Goal: Register for event/course

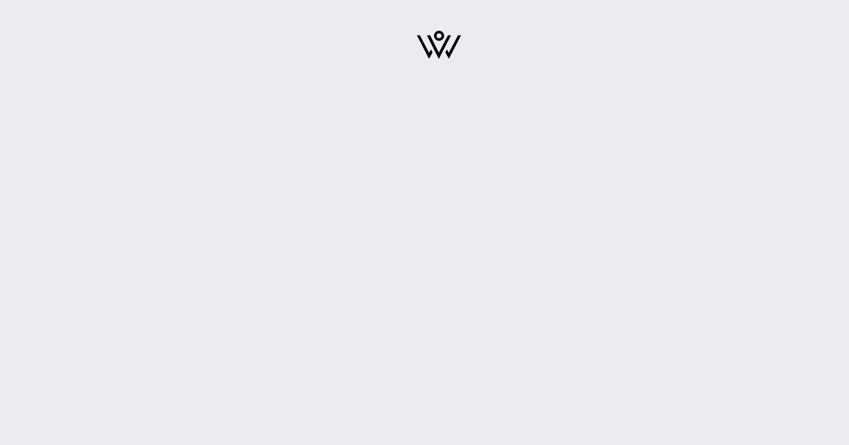
click at [458, 195] on div at bounding box center [438, 222] width 821 height 445
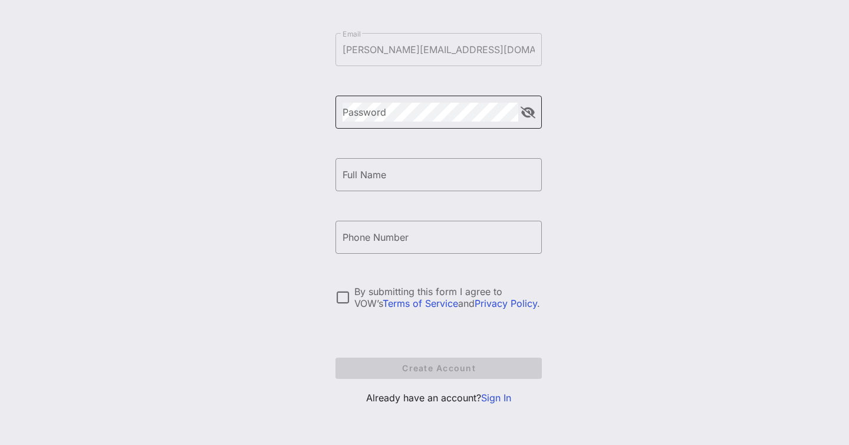
scroll to position [127, 0]
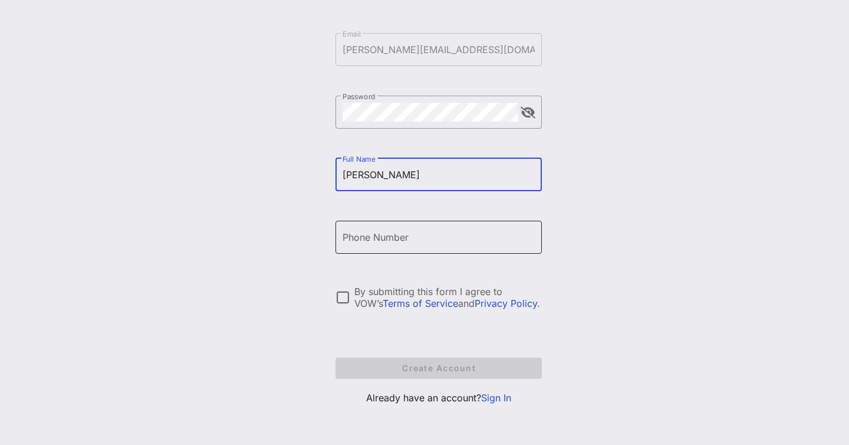
type input "Bruce Cohen"
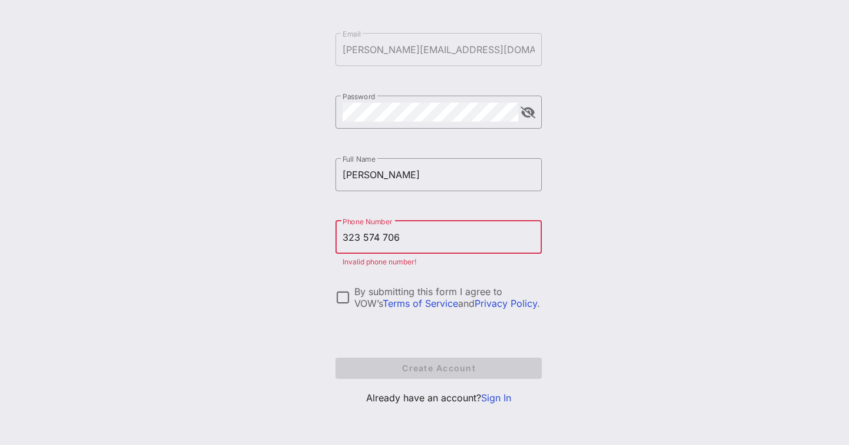
type input "+13235747066"
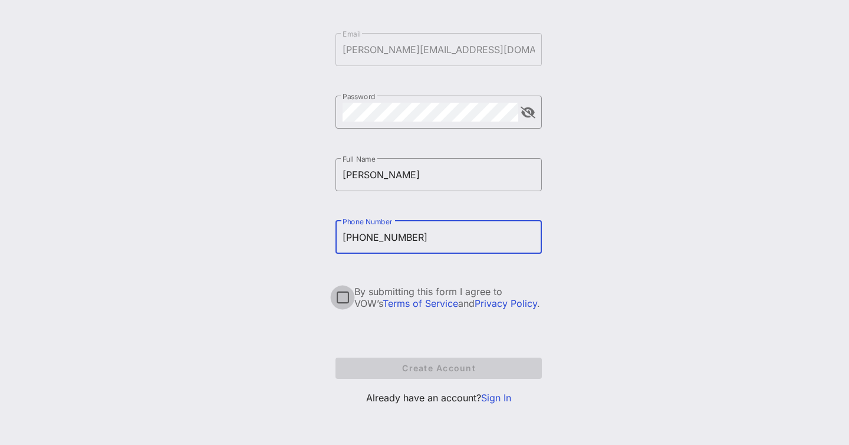
click at [344, 299] on div at bounding box center [343, 297] width 20 height 20
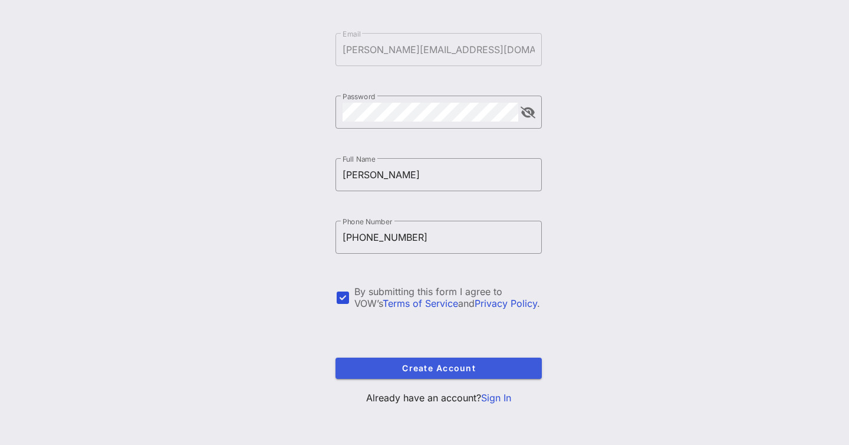
click at [436, 367] on span "Create Account" at bounding box center [439, 368] width 188 height 10
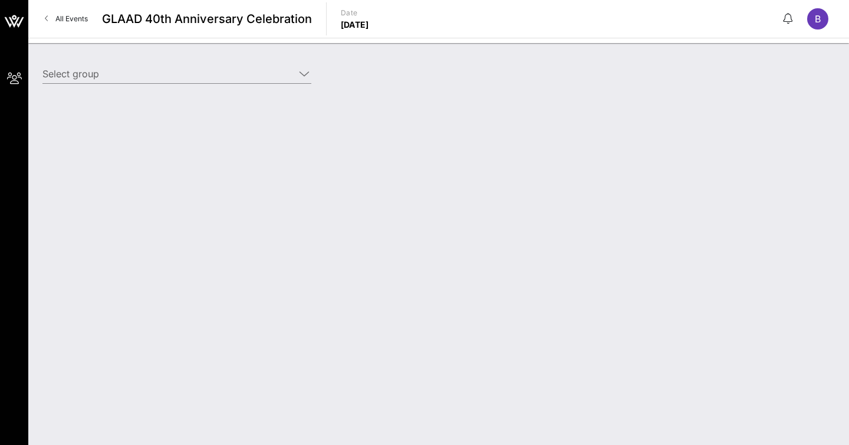
type input "Bruce Cohen and Gabe Catone (B Cohen) [Bruce Cohen, bruce@brucecohenproductions…"
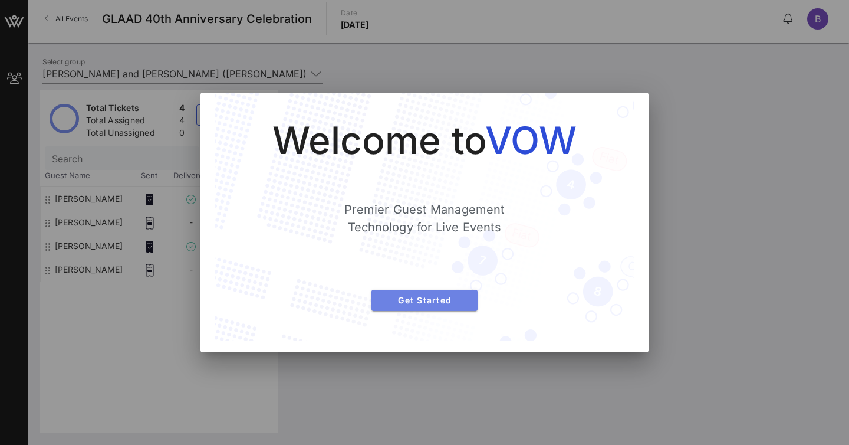
click at [426, 303] on span "Get Started" at bounding box center [424, 300] width 87 height 10
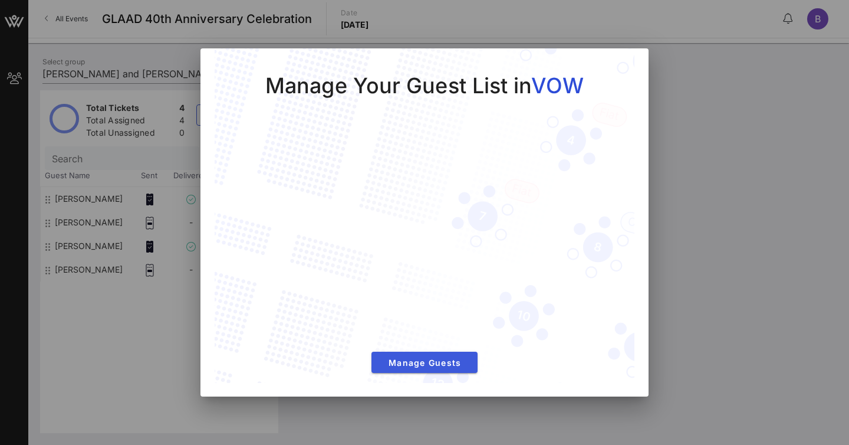
click at [426, 364] on span "Manage Guests" at bounding box center [424, 362] width 87 height 10
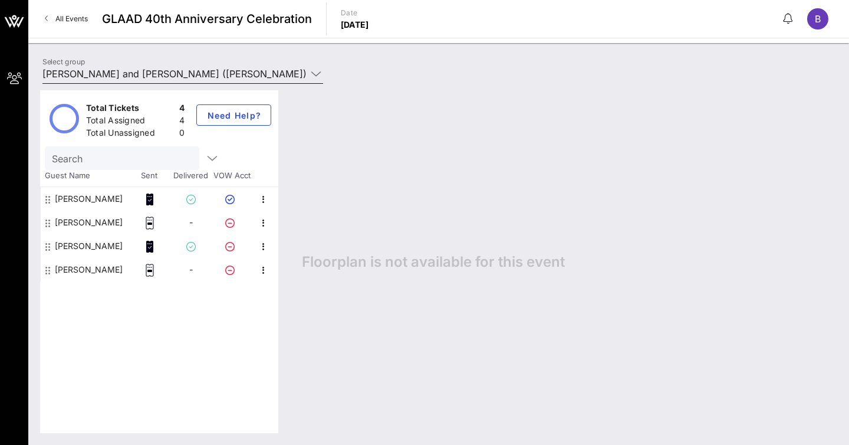
click at [316, 73] on icon at bounding box center [316, 74] width 11 height 14
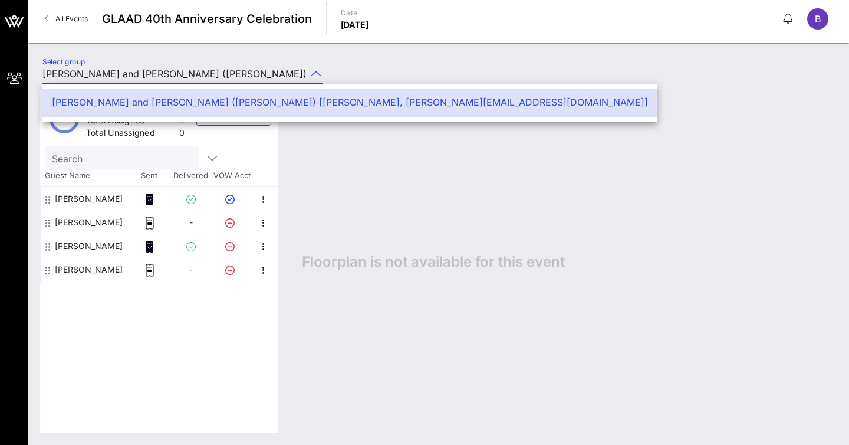
click at [347, 67] on div "Select group Bruce Cohen and Gabe Catone (B Cohen) [Bruce Cohen, bruce@brucecoh…" at bounding box center [438, 75] width 807 height 41
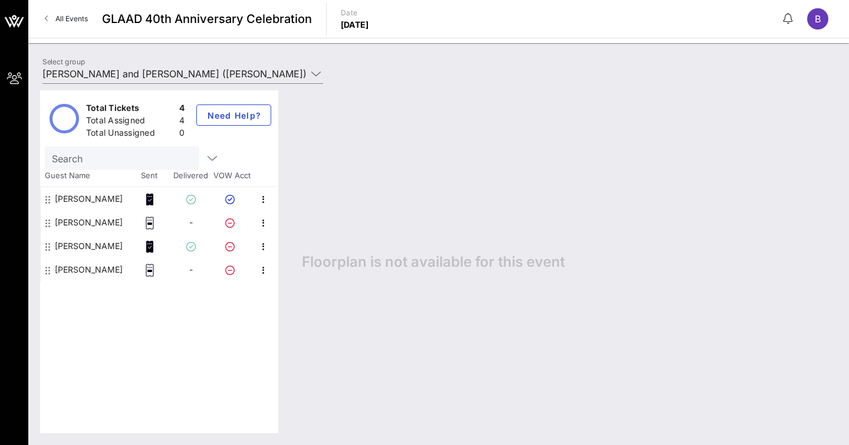
click at [186, 222] on div "-" at bounding box center [190, 223] width 41 height 24
click at [191, 222] on span "-" at bounding box center [191, 222] width 4 height 10
click at [149, 222] on rect at bounding box center [150, 223] width 4 height 2
click at [262, 224] on icon "button" at bounding box center [264, 223] width 14 height 14
click at [300, 182] on div "Floorplan is not available for this event" at bounding box center [563, 261] width 547 height 343
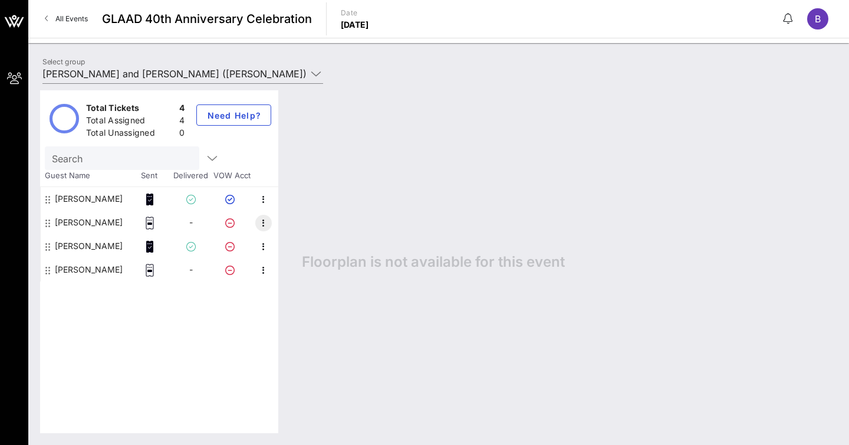
click at [262, 220] on icon "button" at bounding box center [264, 223] width 14 height 14
click at [280, 246] on div "Link To Ticket" at bounding box center [306, 250] width 68 height 24
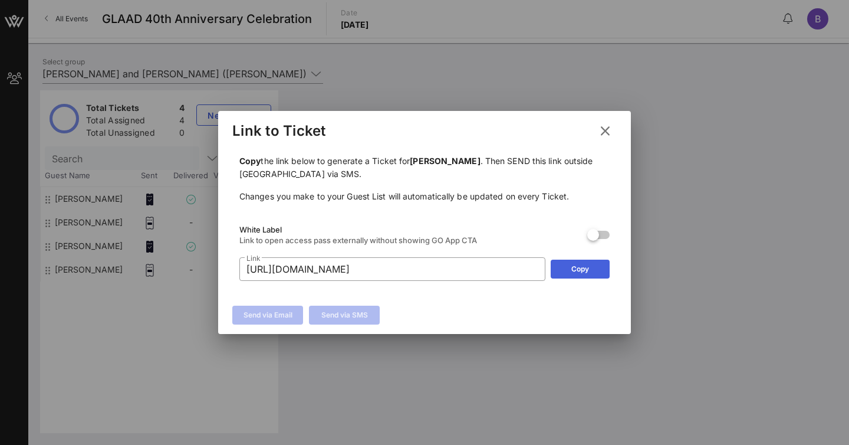
click at [569, 270] on button "Copy" at bounding box center [580, 269] width 59 height 19
click at [461, 270] on input "https://go.vow.app/pass/16fefd3a-ae46-4c0b-ad66-4aa18aab03c1/ELO9O0eopwfN1pDTcX…" at bounding box center [393, 269] width 292 height 19
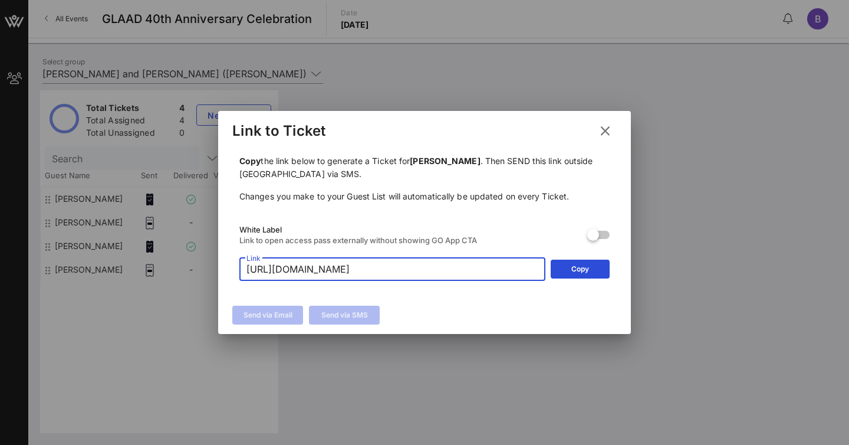
click at [461, 270] on input "https://go.vow.app/pass/16fefd3a-ae46-4c0b-ad66-4aa18aab03c1/ELO9O0eopwfN1pDTcX…" at bounding box center [393, 269] width 292 height 19
click at [514, 277] on input "https://go.vow.app/pass/16fefd3a-ae46-4c0b-ad66-4aa18aab03c1/ELO9O0eopwfN1pDTcX…" at bounding box center [393, 269] width 292 height 19
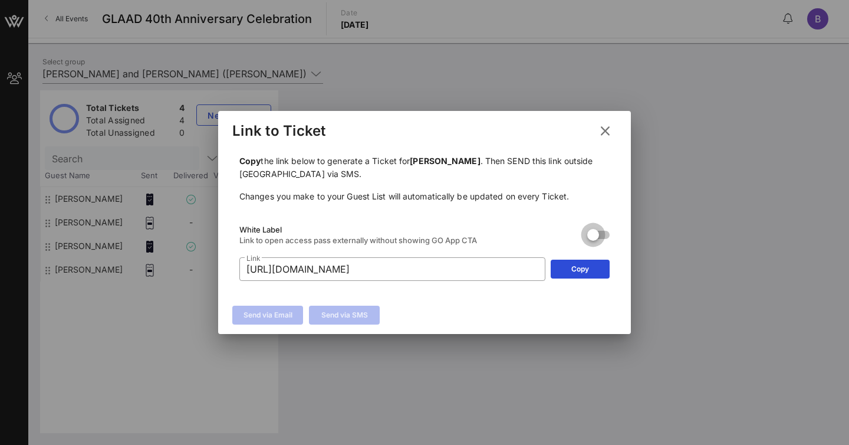
drag, startPoint x: 599, startPoint y: 231, endPoint x: 625, endPoint y: 231, distance: 25.4
click at [625, 231] on div "Copy the link below to generate a Ticket for Claudia Sheer . Then SEND this lin…" at bounding box center [424, 223] width 413 height 152
click at [593, 234] on div at bounding box center [593, 235] width 20 height 20
type input "https://go.vow.app/pass/16fefd3a-ae46-4c0b-ad66-4aa18aab03c1/ELO9O0eopwfN1pDTcX…"
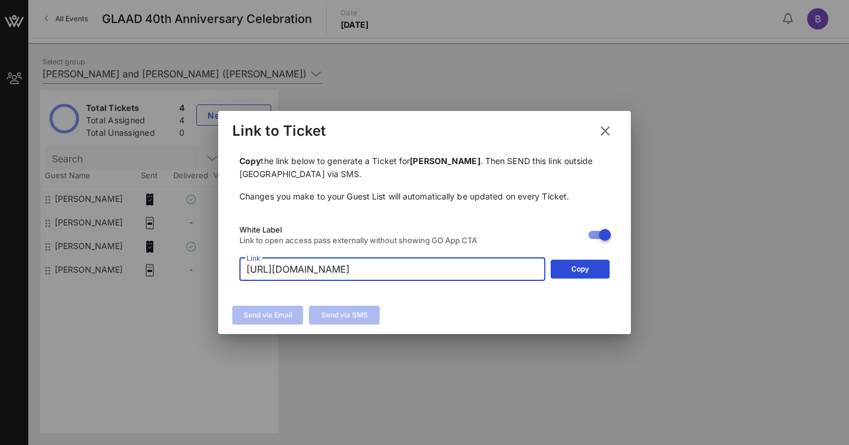
click at [529, 274] on input "https://go.vow.app/pass/16fefd3a-ae46-4c0b-ad66-4aa18aab03c1/ELO9O0eopwfN1pDTcX…" at bounding box center [393, 269] width 292 height 19
click at [518, 268] on input "https://go.vow.app/pass/16fefd3a-ae46-4c0b-ad66-4aa18aab03c1/ELO9O0eopwfN1pDTcX…" at bounding box center [393, 269] width 292 height 19
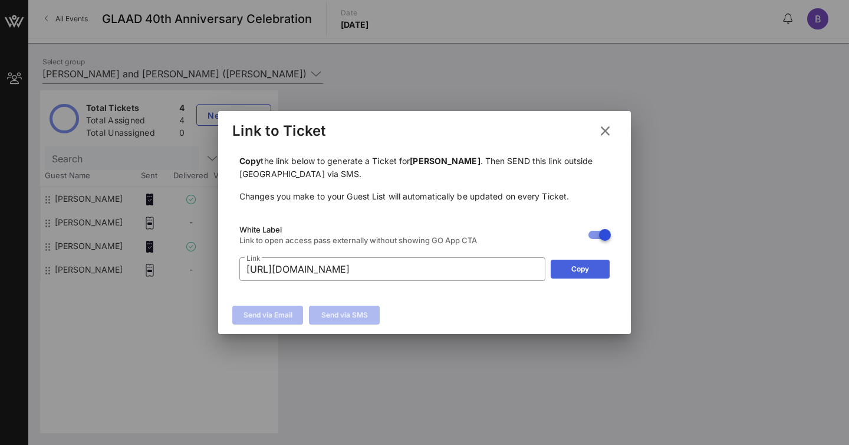
click at [566, 268] on button "Copy" at bounding box center [580, 269] width 59 height 19
click at [168, 208] on div at bounding box center [424, 222] width 849 height 445
click at [606, 131] on icon at bounding box center [605, 130] width 18 height 17
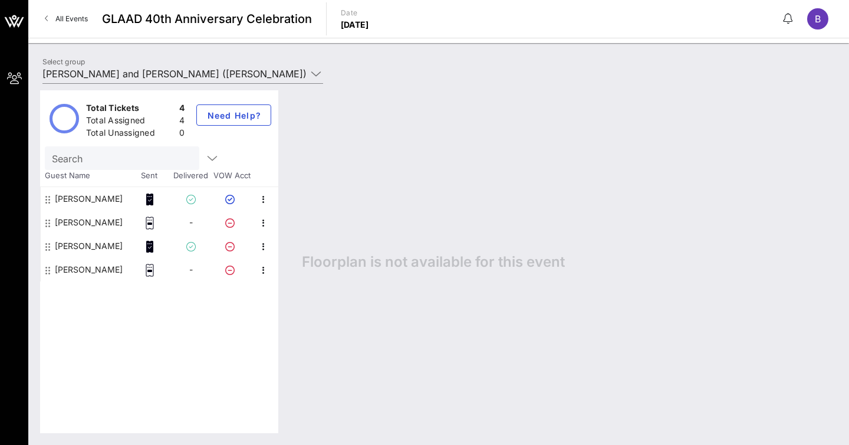
click at [150, 268] on icon at bounding box center [150, 270] width 12 height 13
click at [262, 197] on icon "button" at bounding box center [264, 199] width 14 height 14
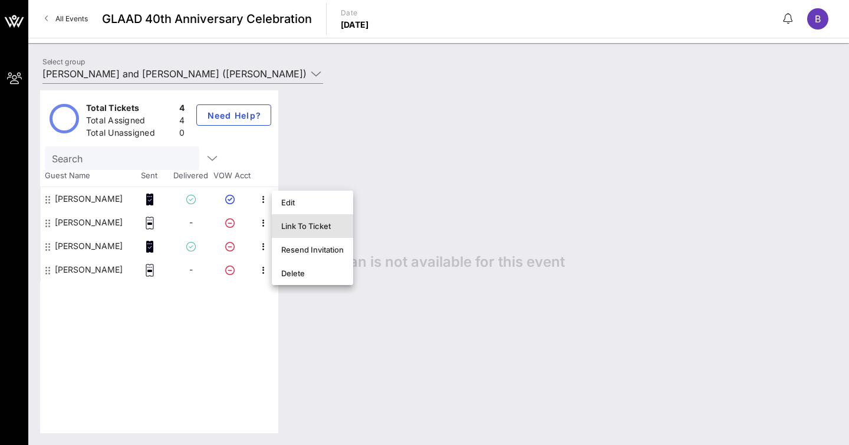
click at [296, 228] on div "Link To Ticket" at bounding box center [312, 225] width 63 height 9
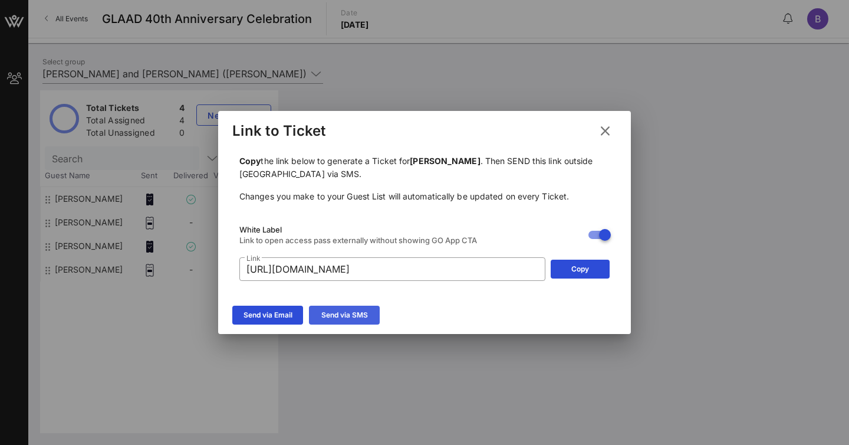
click at [341, 313] on icon at bounding box center [344, 315] width 9 height 8
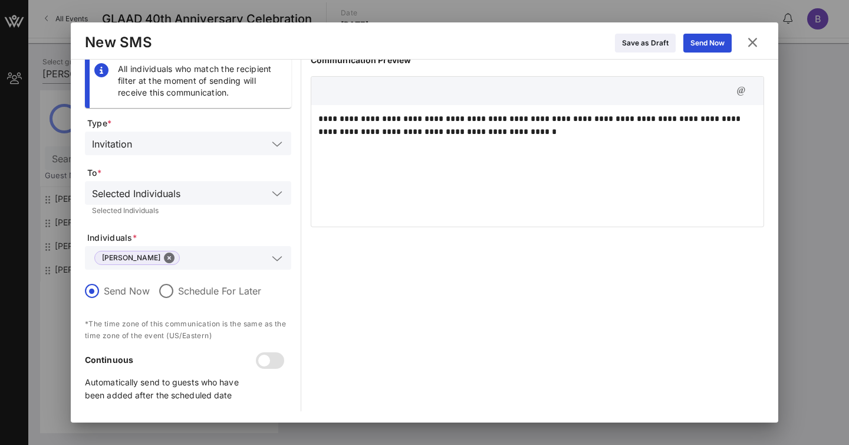
scroll to position [6, 0]
click at [279, 192] on icon at bounding box center [277, 193] width 11 height 14
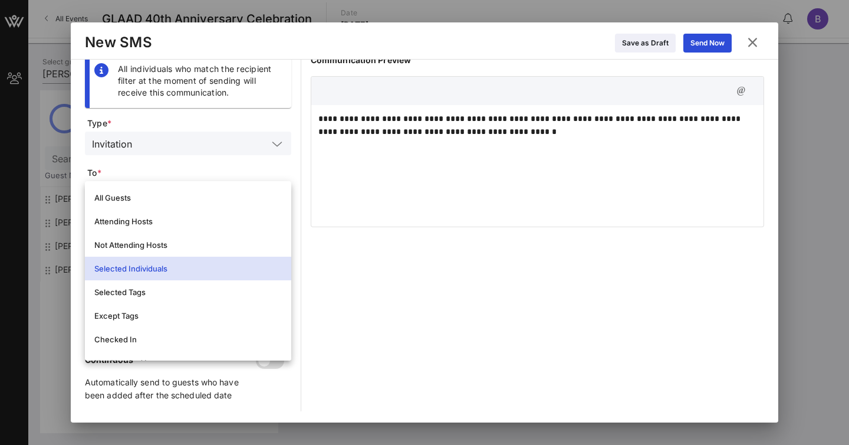
click at [350, 249] on div "**********" at bounding box center [538, 232] width 454 height 357
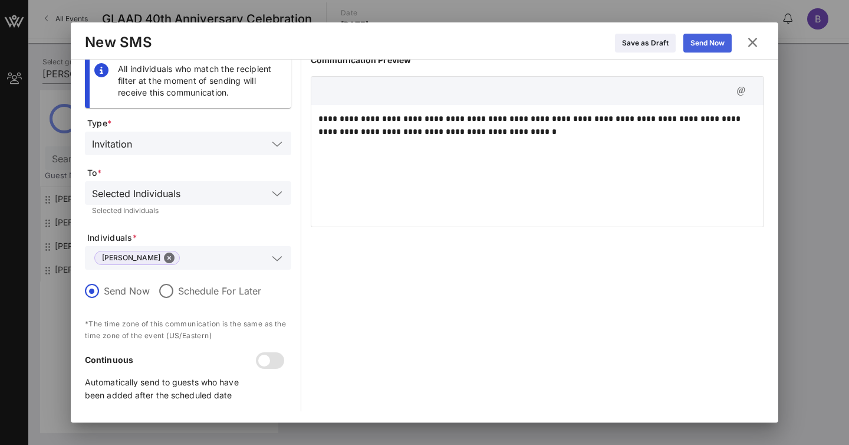
click at [701, 43] on div "Send Now" at bounding box center [708, 43] width 34 height 12
click at [278, 260] on icon at bounding box center [277, 258] width 11 height 14
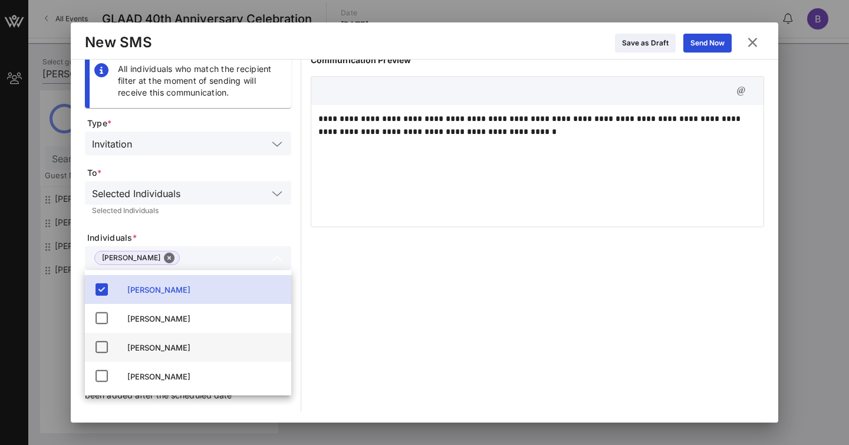
click at [101, 346] on icon at bounding box center [101, 347] width 14 height 14
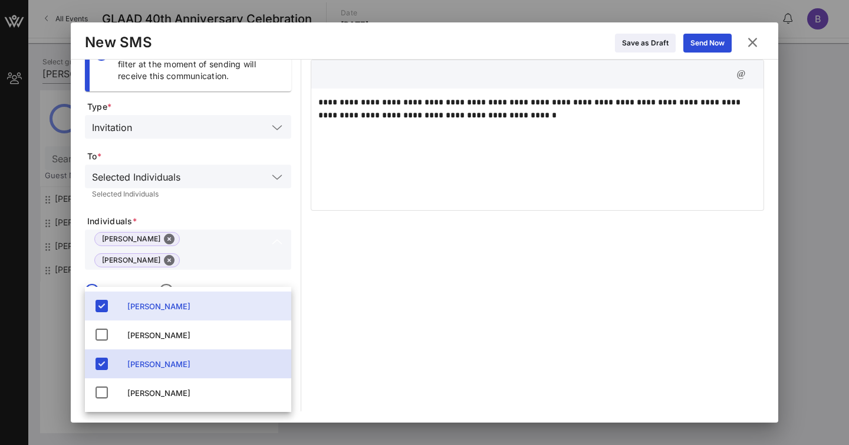
scroll to position [22, 0]
click at [702, 41] on div "Send Now" at bounding box center [708, 43] width 34 height 12
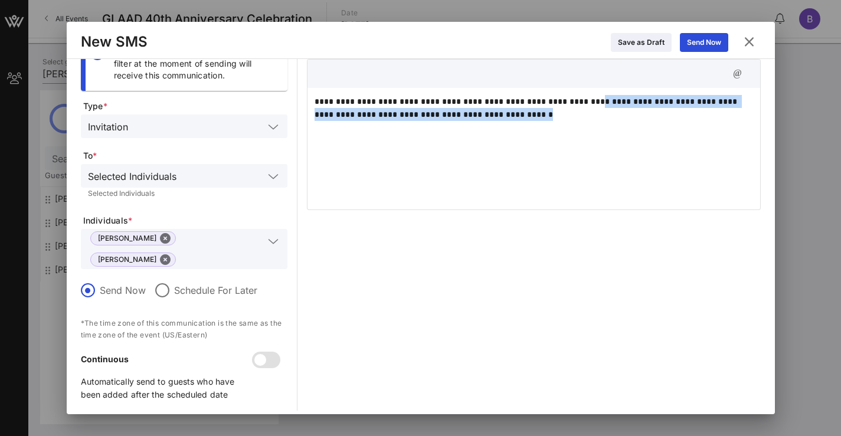
drag, startPoint x: 580, startPoint y: 102, endPoint x: 619, endPoint y: 123, distance: 44.1
click at [619, 123] on div "**********" at bounding box center [533, 147] width 452 height 118
copy p "**********"
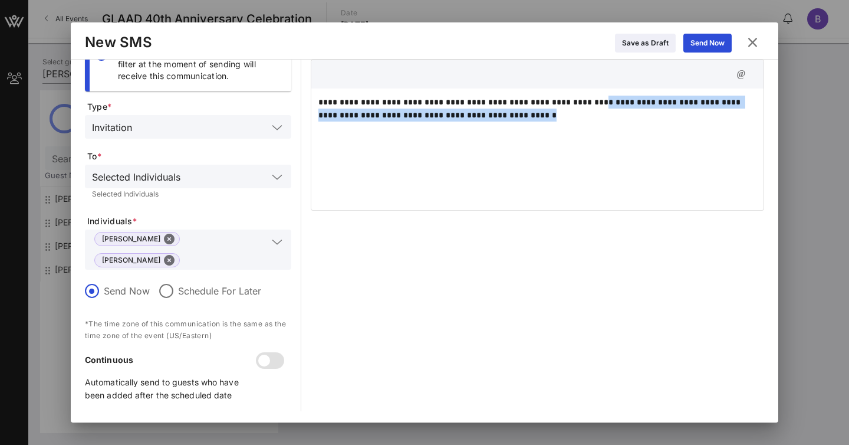
click at [754, 41] on icon at bounding box center [752, 42] width 17 height 16
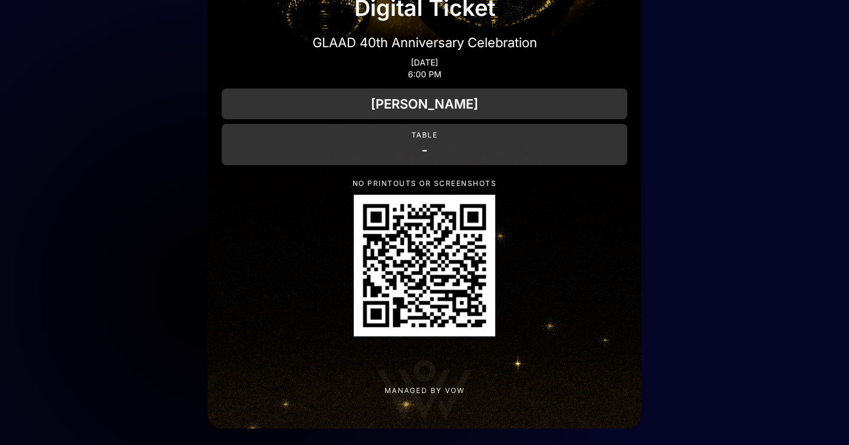
scroll to position [87, 0]
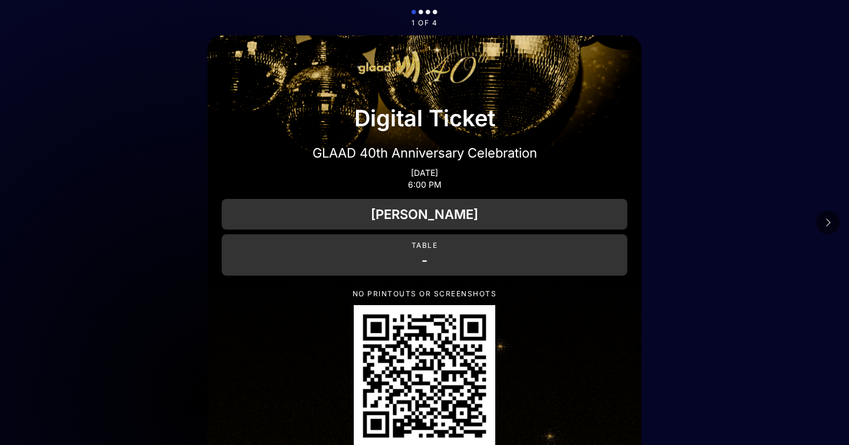
click at [828, 224] on icon at bounding box center [828, 222] width 6 height 9
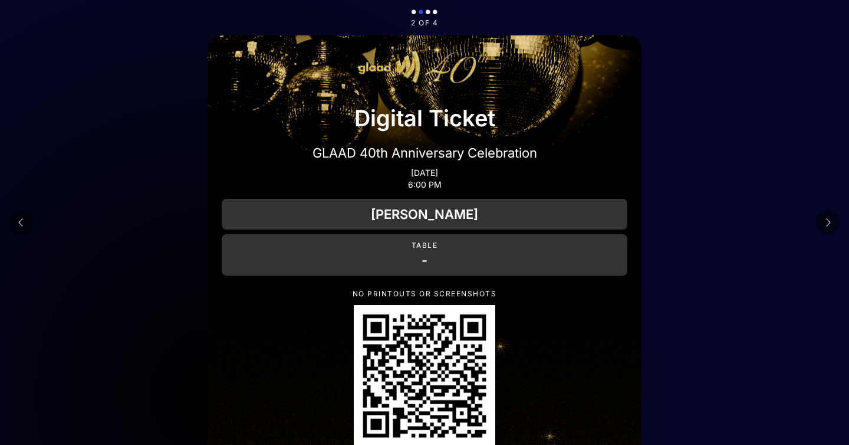
click at [828, 224] on icon at bounding box center [828, 222] width 6 height 9
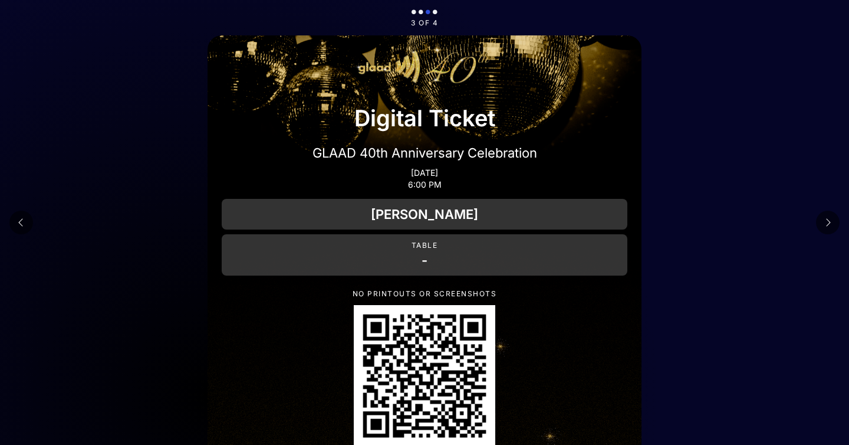
click at [828, 224] on icon at bounding box center [828, 222] width 6 height 9
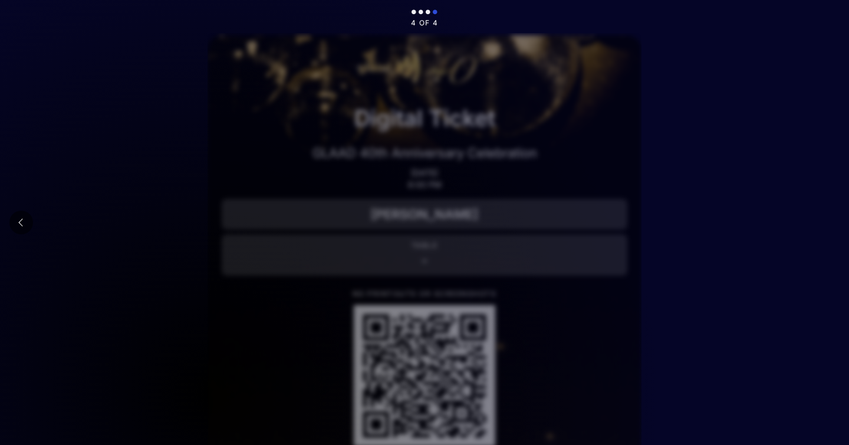
click at [751, 228] on main "4 of 4 Digital Ticket GLAAD 40th Anniversary Celebration Oct 10, 2025 6:00 PM F…" at bounding box center [424, 277] width 849 height 555
click at [20, 222] on icon at bounding box center [21, 222] width 6 height 9
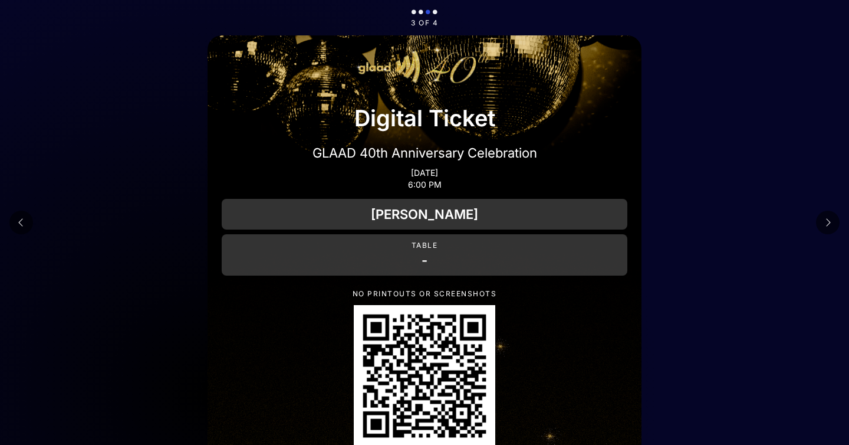
click at [18, 219] on button at bounding box center [21, 223] width 24 height 24
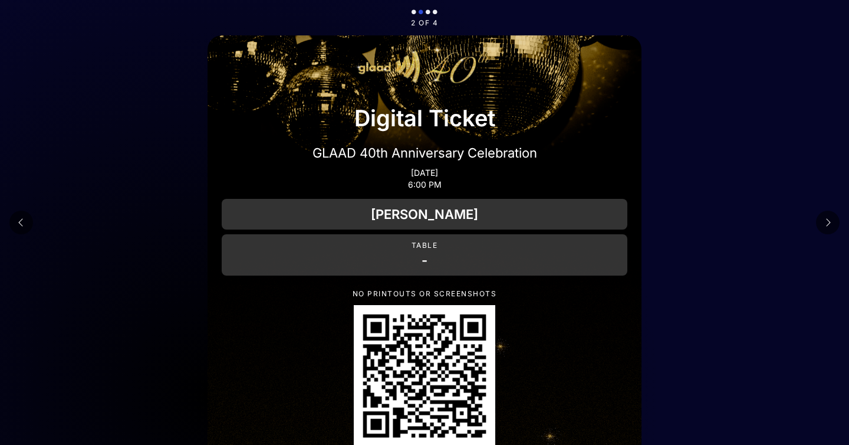
click at [18, 219] on button at bounding box center [21, 223] width 24 height 24
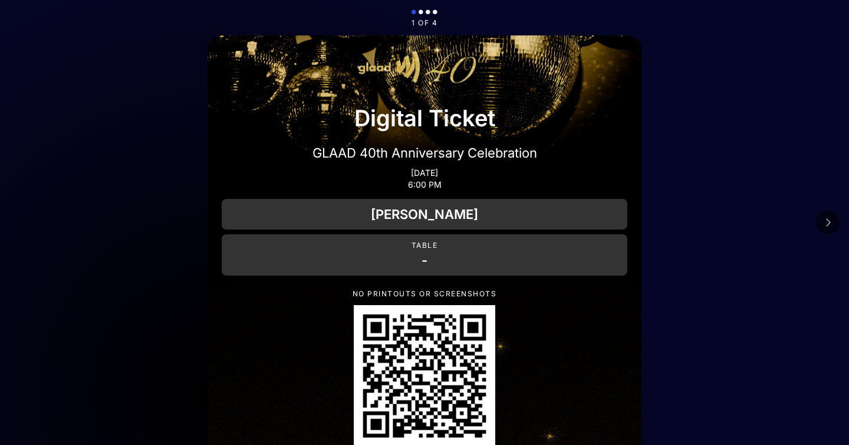
click at [830, 221] on icon at bounding box center [828, 222] width 6 height 9
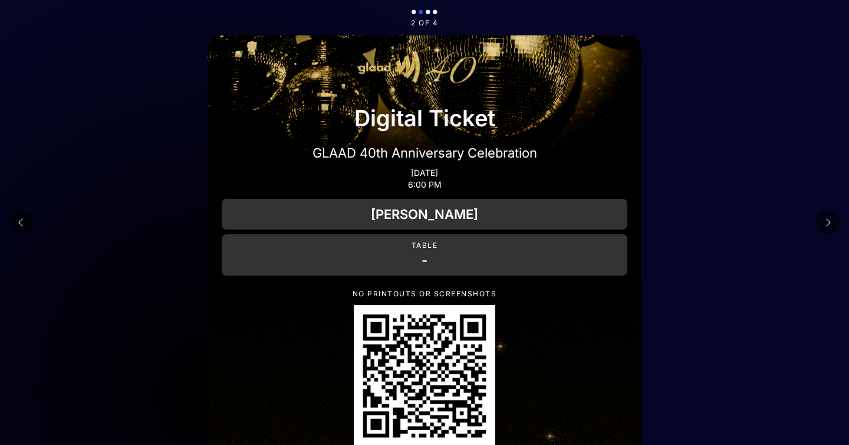
click at [830, 221] on icon at bounding box center [828, 222] width 6 height 9
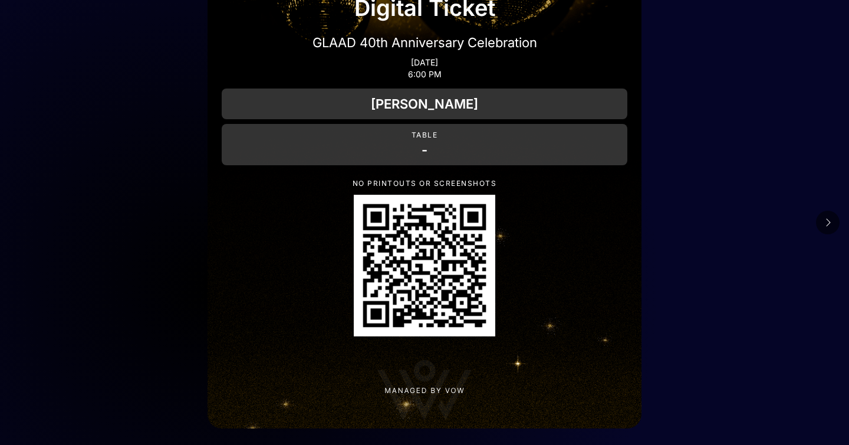
scroll to position [110, 0]
click at [827, 223] on icon at bounding box center [828, 222] width 6 height 9
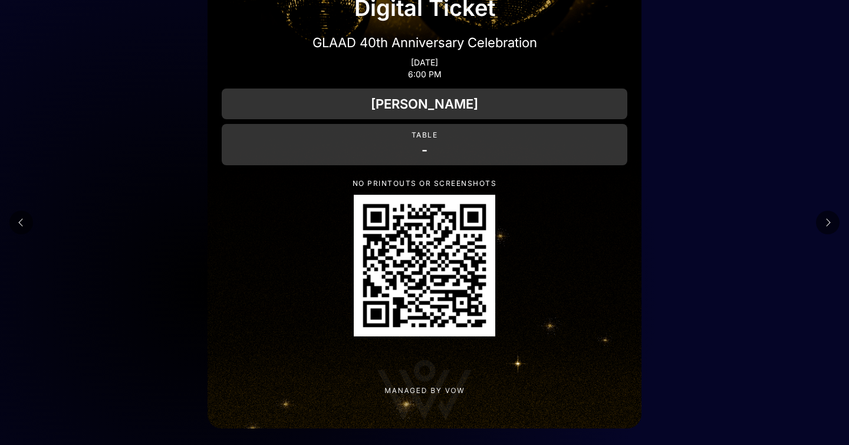
scroll to position [0, 0]
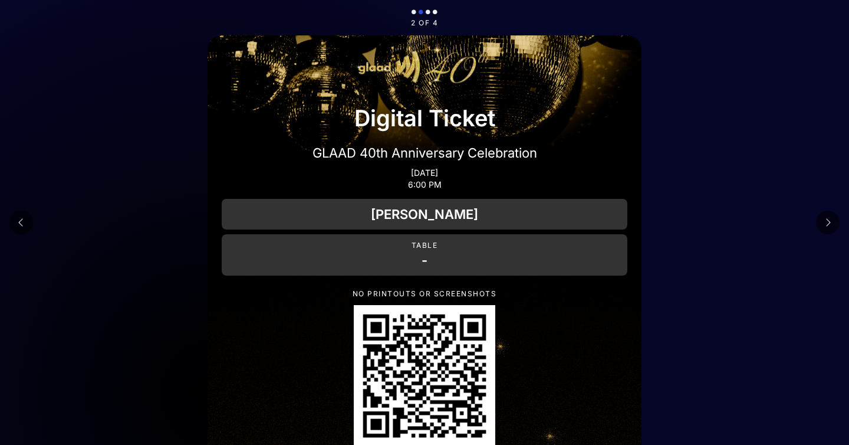
click at [827, 223] on icon at bounding box center [828, 222] width 6 height 9
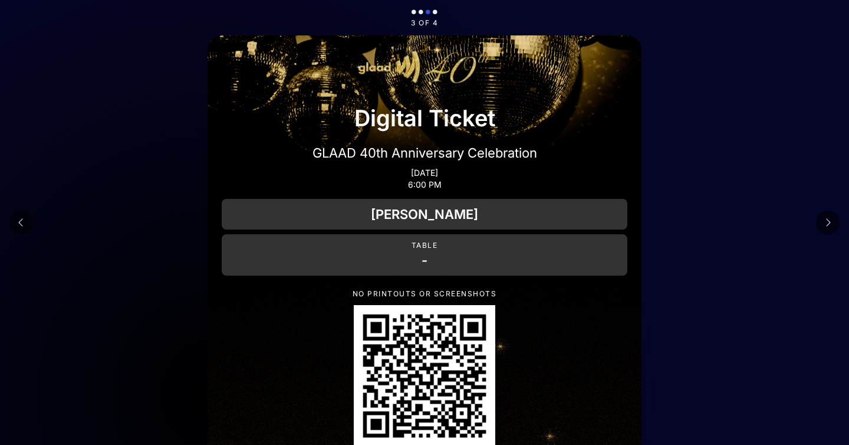
click at [827, 223] on icon at bounding box center [828, 222] width 6 height 9
